Goal: Information Seeking & Learning: Check status

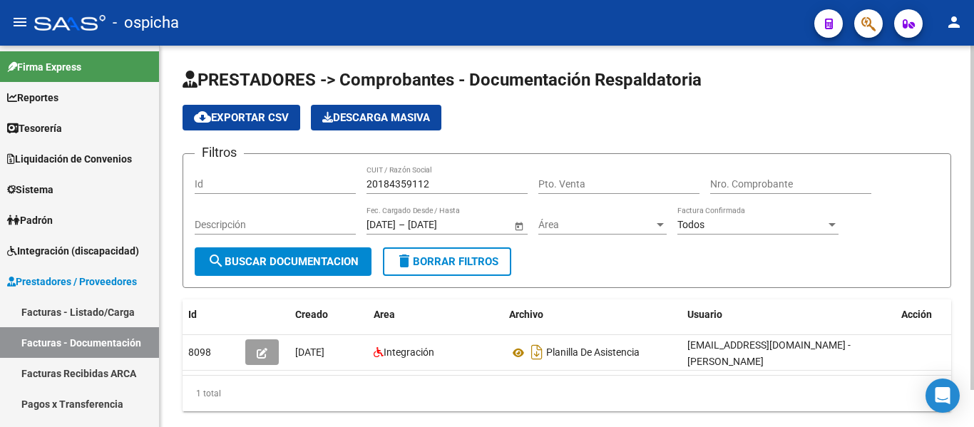
scroll to position [41, 0]
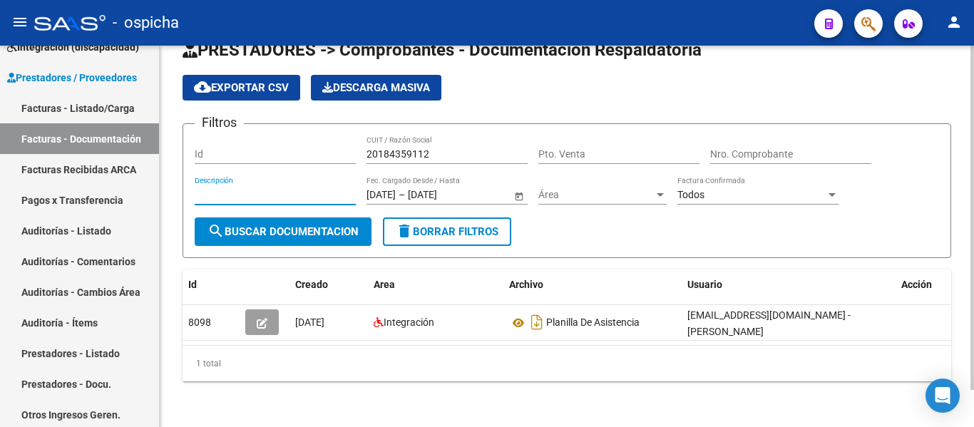
click at [287, 189] on input "Descripción" at bounding box center [275, 195] width 161 height 12
click at [572, 189] on span "Área" at bounding box center [595, 195] width 115 height 12
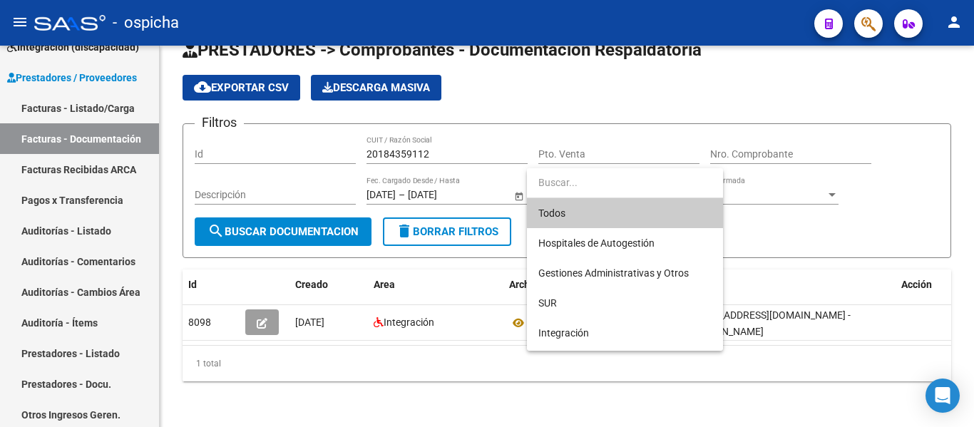
click at [244, 180] on div at bounding box center [487, 213] width 974 height 427
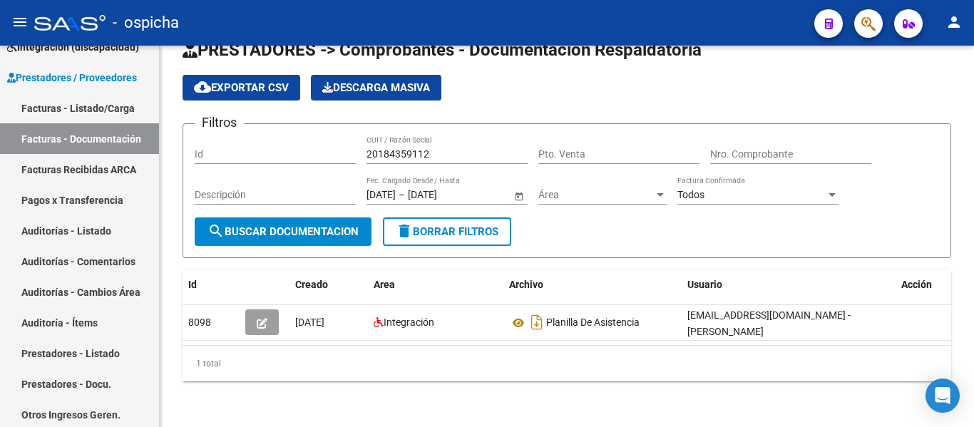
click at [244, 189] on input "Descripción" at bounding box center [275, 195] width 161 height 12
click at [244, 189] on input "au" at bounding box center [275, 195] width 161 height 12
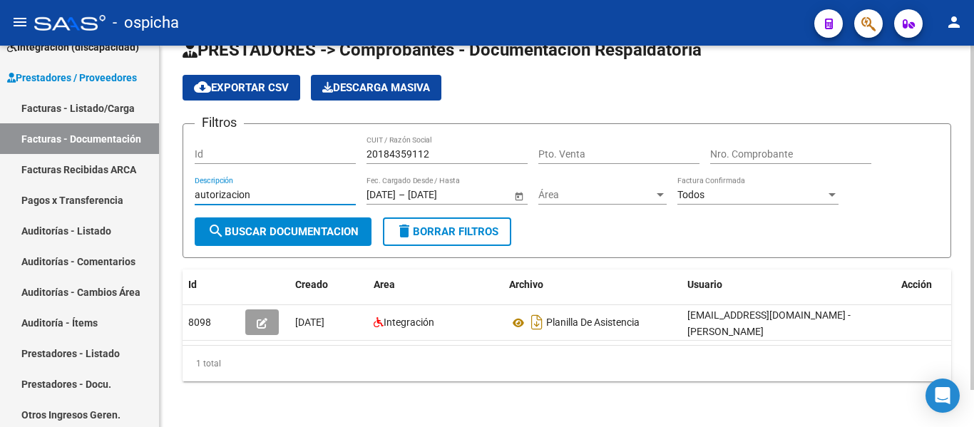
type input "autorizacion"
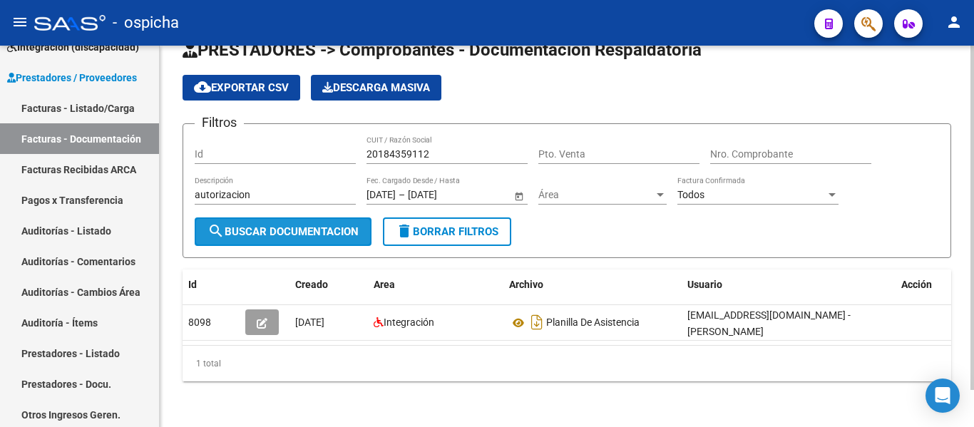
click at [241, 225] on span "search Buscar Documentacion" at bounding box center [282, 231] width 151 height 13
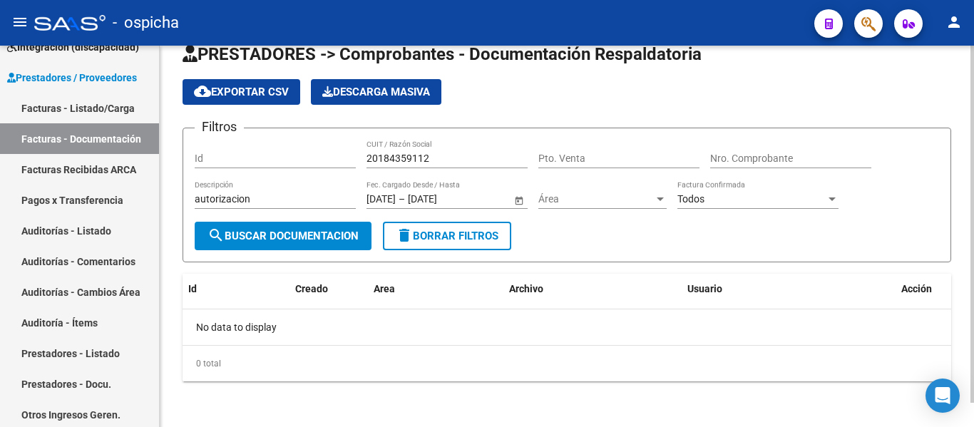
scroll to position [26, 0]
drag, startPoint x: 449, startPoint y: 150, endPoint x: 444, endPoint y: 158, distance: 8.7
click at [444, 158] on div "20184359112 CUIT / Razón Social" at bounding box center [446, 154] width 161 height 29
click at [444, 158] on input "20184359112" at bounding box center [446, 159] width 161 height 12
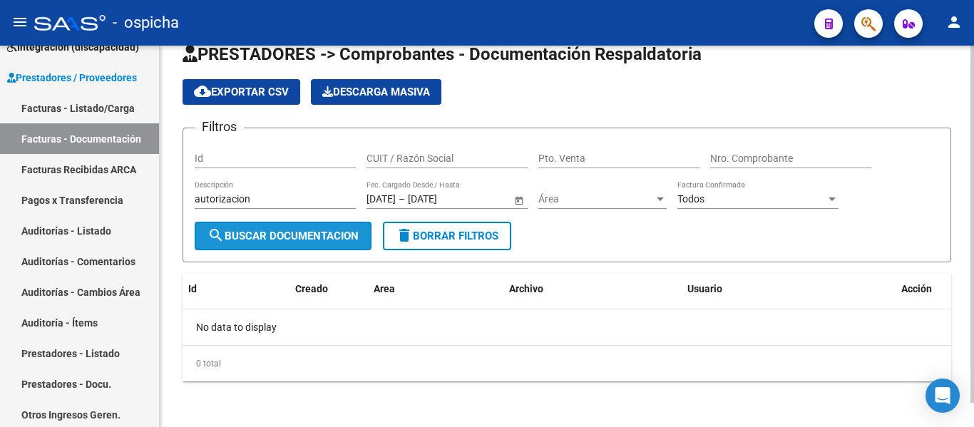
click at [286, 236] on span "search Buscar Documentacion" at bounding box center [282, 235] width 151 height 13
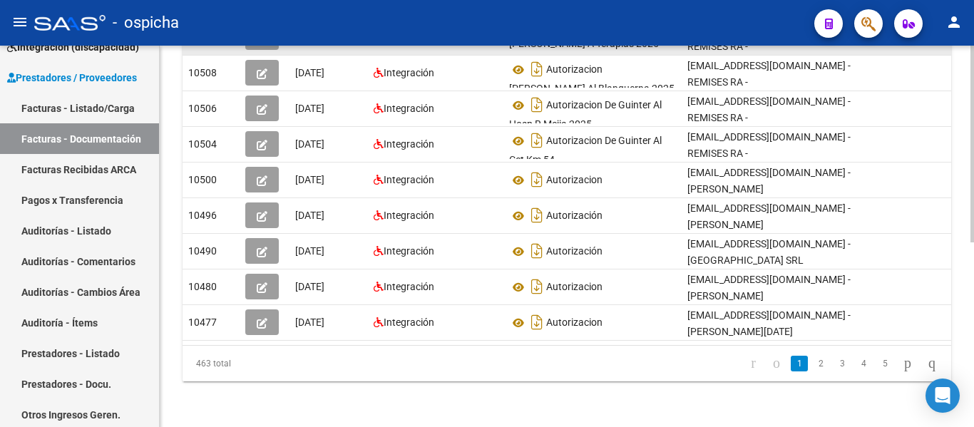
scroll to position [358, 0]
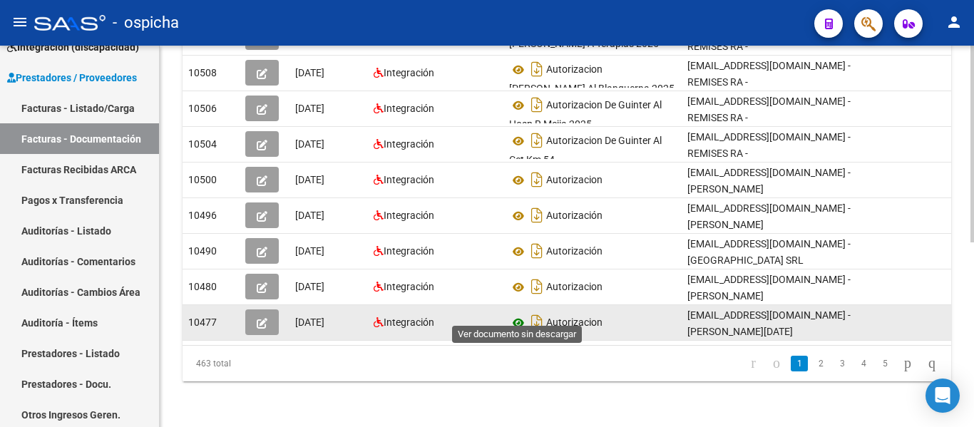
click at [518, 314] on icon at bounding box center [518, 322] width 19 height 17
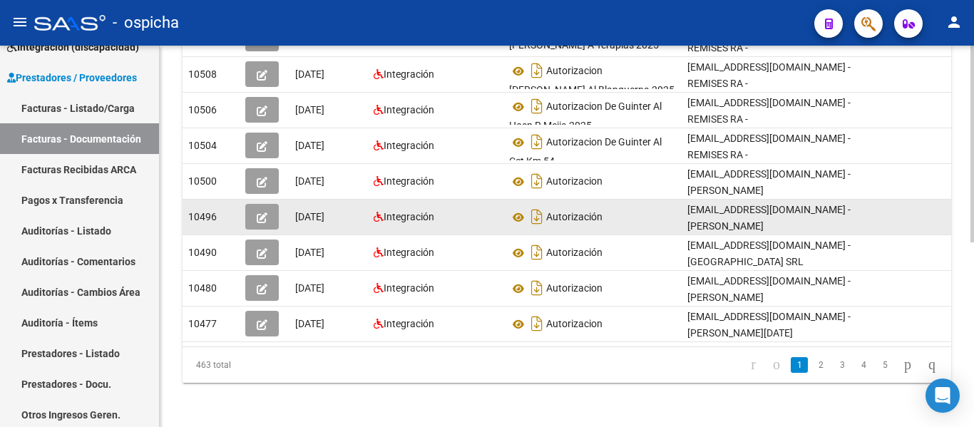
scroll to position [349, 0]
click at [522, 215] on icon at bounding box center [518, 218] width 19 height 17
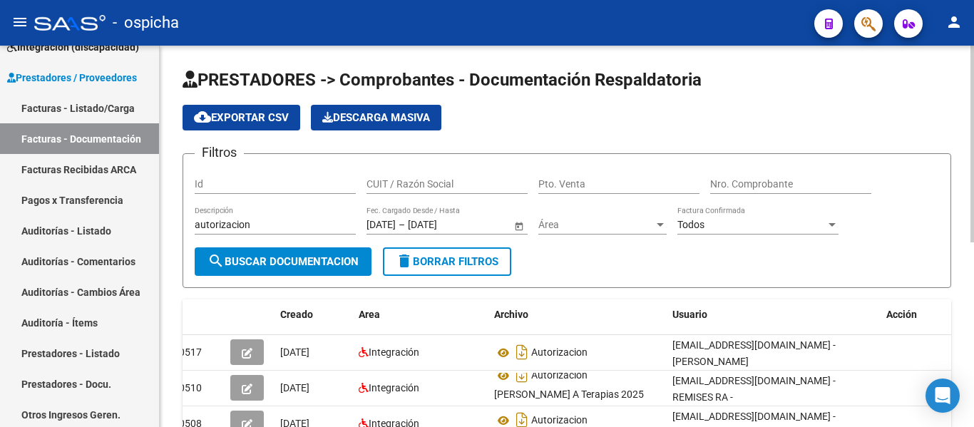
scroll to position [0, 0]
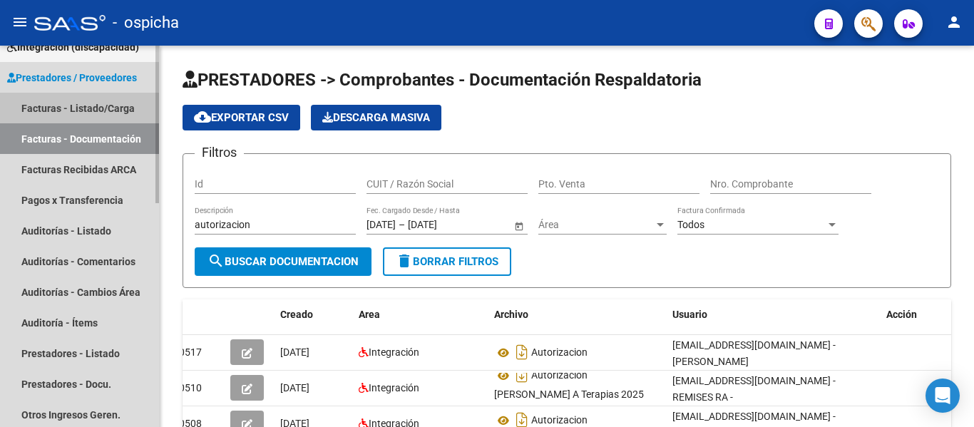
click at [103, 100] on link "Facturas - Listado/Carga" at bounding box center [79, 108] width 159 height 31
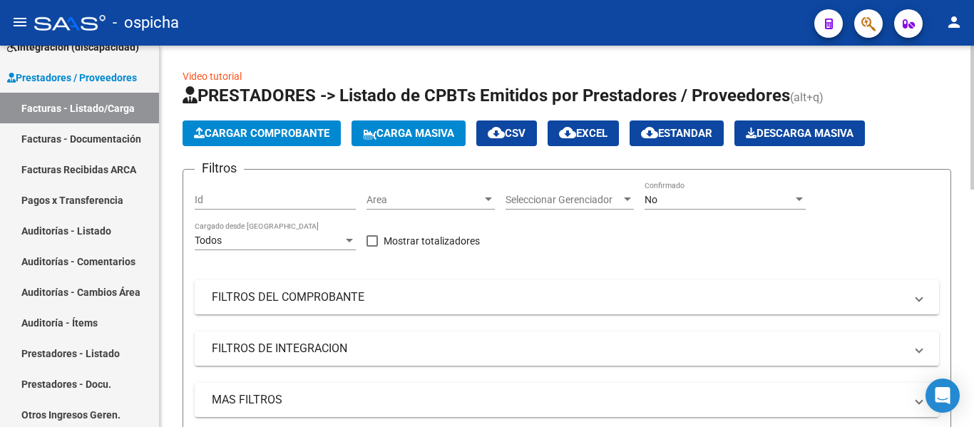
click at [406, 310] on mat-expansion-panel-header "FILTROS DEL COMPROBANTE" at bounding box center [567, 297] width 744 height 34
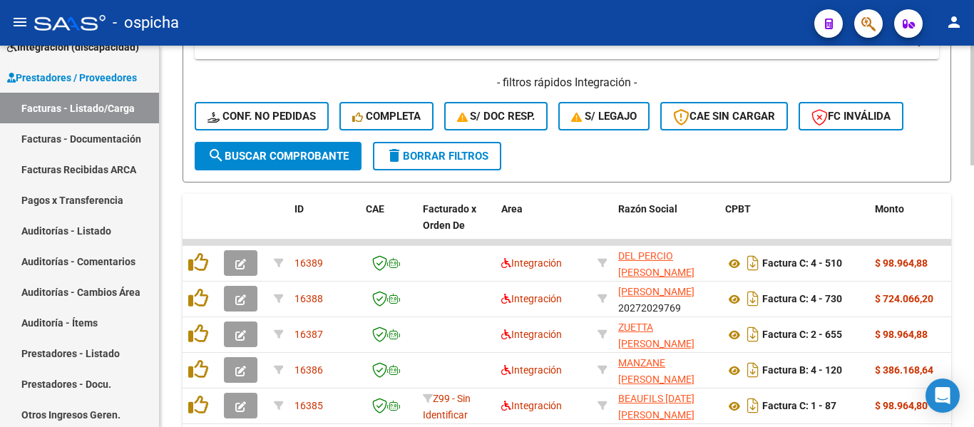
scroll to position [556, 0]
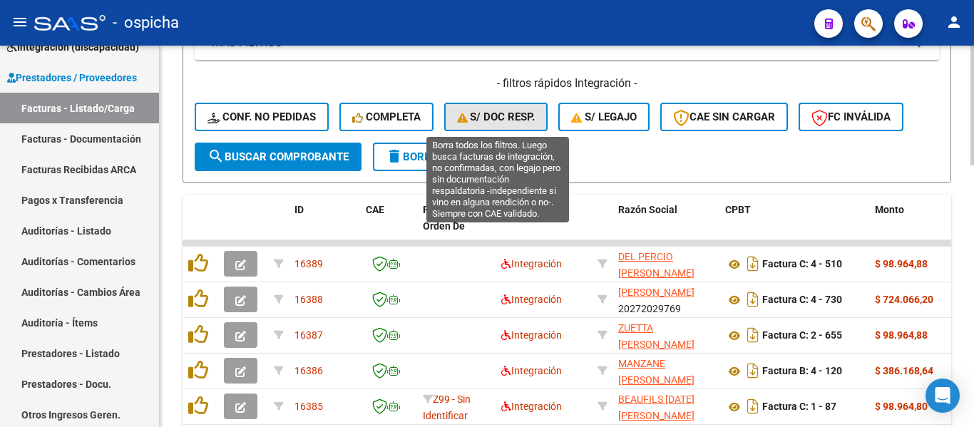
drag, startPoint x: 610, startPoint y: 265, endPoint x: 481, endPoint y: 113, distance: 199.2
click at [481, 113] on span "S/ Doc Resp." at bounding box center [496, 116] width 78 height 13
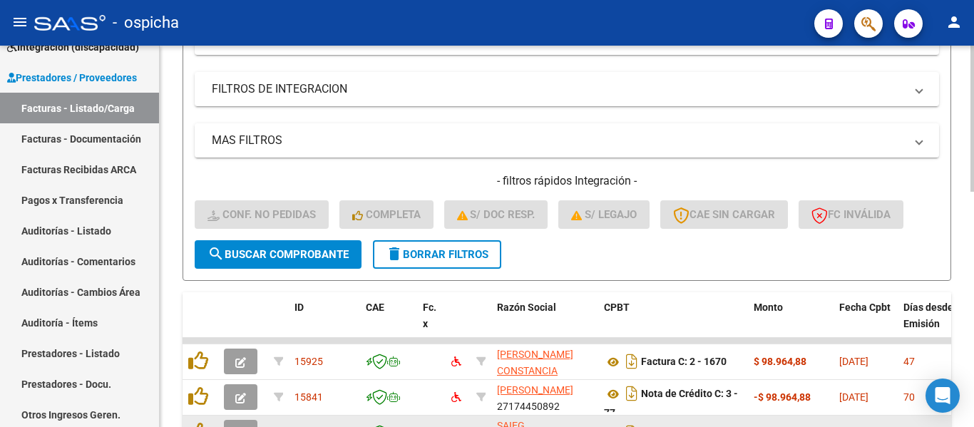
scroll to position [462, 0]
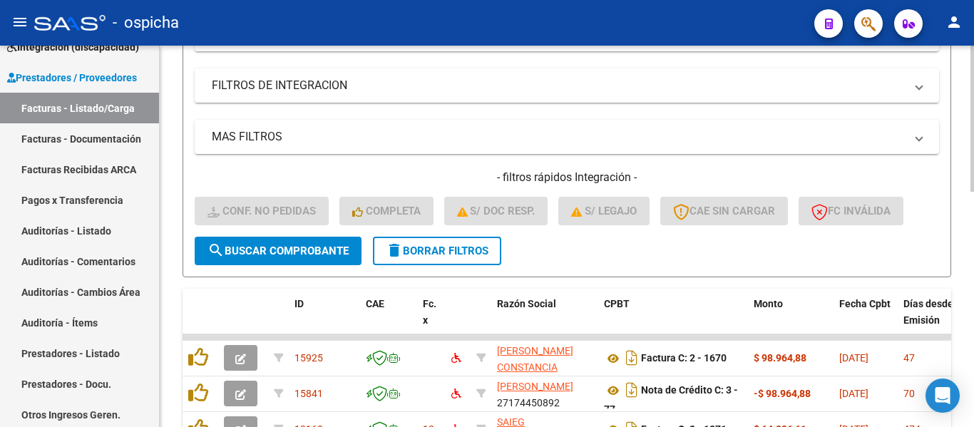
click at [430, 254] on span "delete Borrar Filtros" at bounding box center [437, 250] width 103 height 13
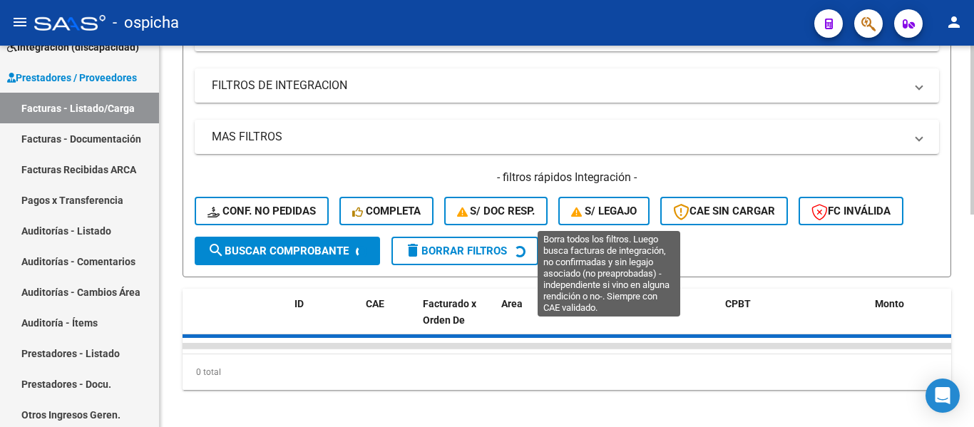
click at [595, 212] on span "S/ legajo" at bounding box center [604, 211] width 66 height 13
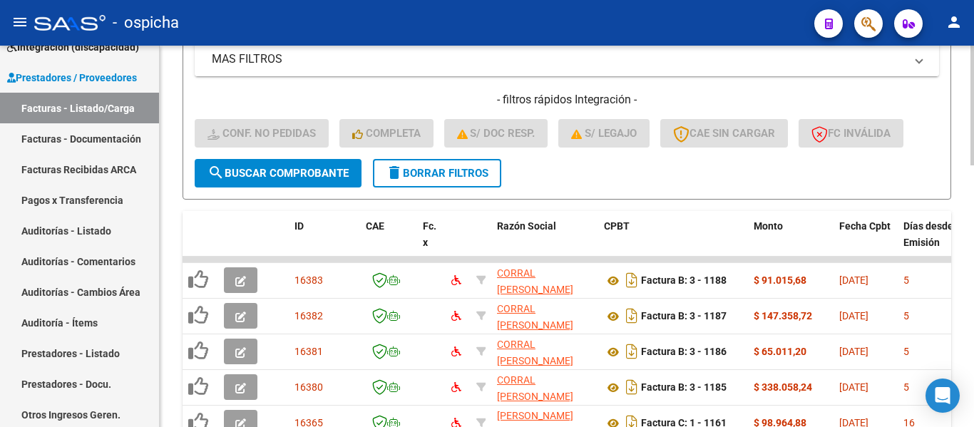
scroll to position [539, 0]
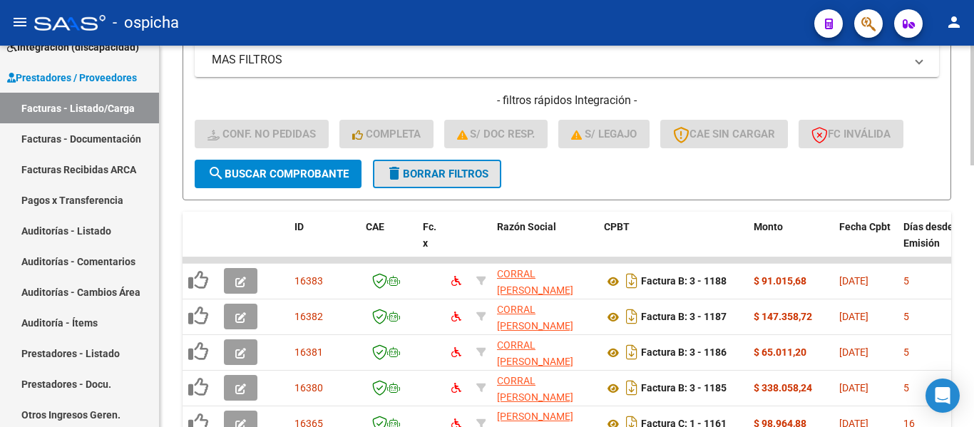
click at [430, 181] on button "delete Borrar Filtros" at bounding box center [437, 174] width 128 height 29
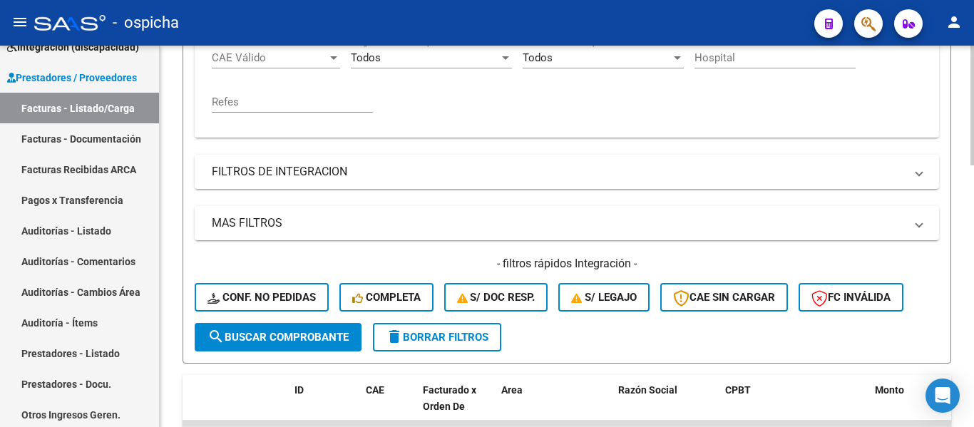
scroll to position [319, 0]
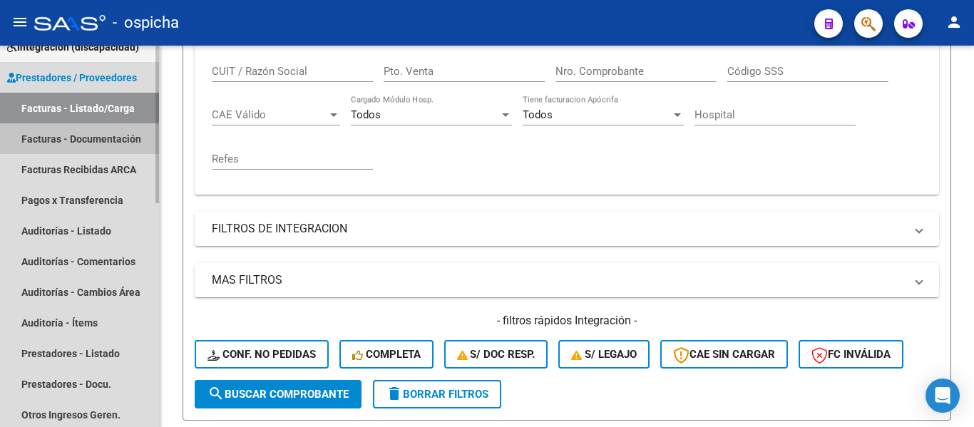
click at [96, 128] on link "Facturas - Documentación" at bounding box center [79, 138] width 159 height 31
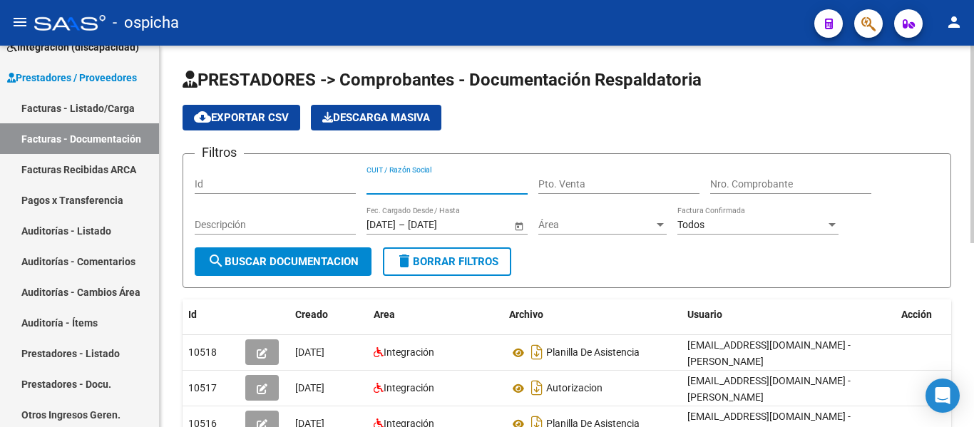
click at [388, 181] on input "CUIT / Razón Social" at bounding box center [446, 184] width 161 height 12
paste input "20369939255"
type input "20369939255"
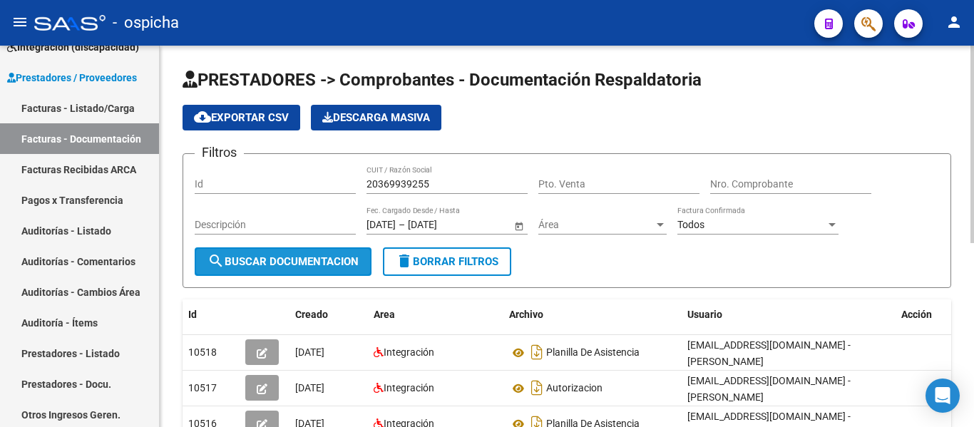
click at [284, 263] on span "search Buscar Documentacion" at bounding box center [282, 261] width 151 height 13
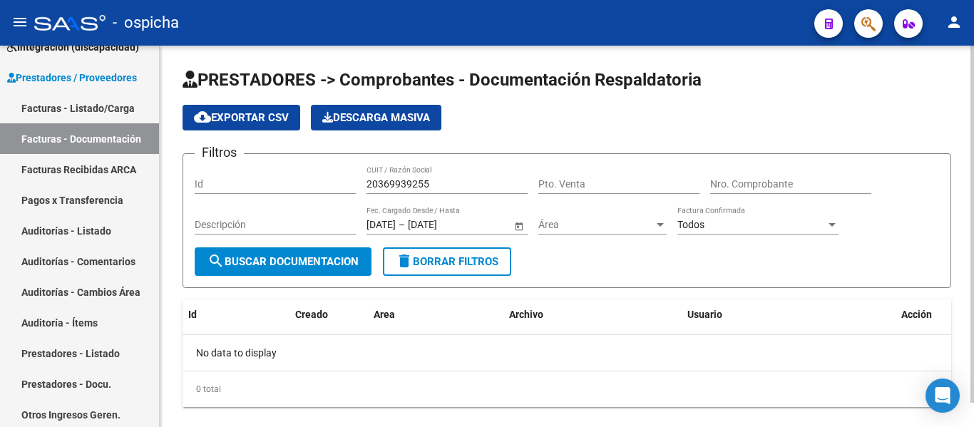
scroll to position [26, 0]
